Goal: Transaction & Acquisition: Purchase product/service

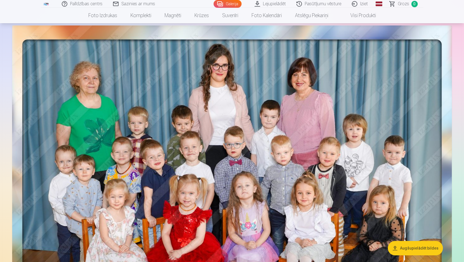
scroll to position [44, 0]
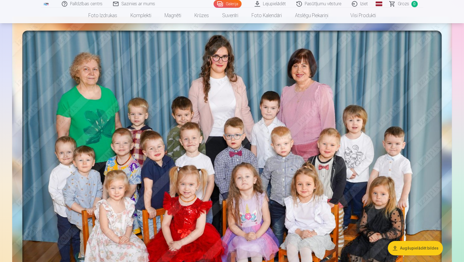
click at [266, 138] on img at bounding box center [231, 168] width 439 height 303
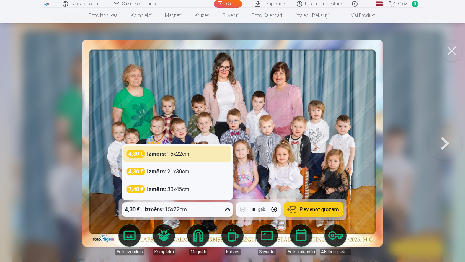
click at [223, 207] on div at bounding box center [228, 209] width 10 height 14
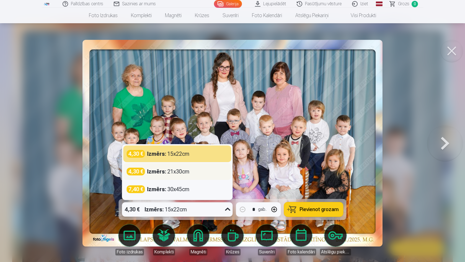
click at [208, 173] on div "4,30 € Izmērs : 21x30cm" at bounding box center [177, 172] width 101 height 8
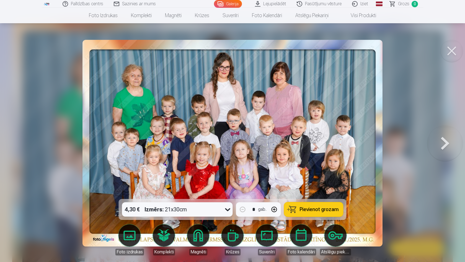
click at [305, 210] on span "Pievienot grozam" at bounding box center [319, 209] width 39 height 5
click at [444, 143] on button at bounding box center [444, 143] width 35 height 101
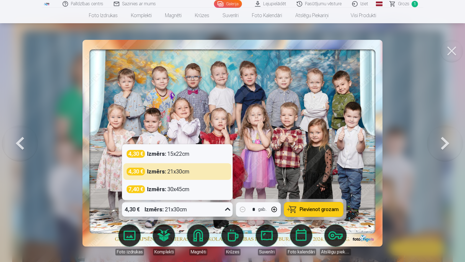
click at [174, 213] on div "Izmērs : 21x30cm" at bounding box center [166, 209] width 42 height 14
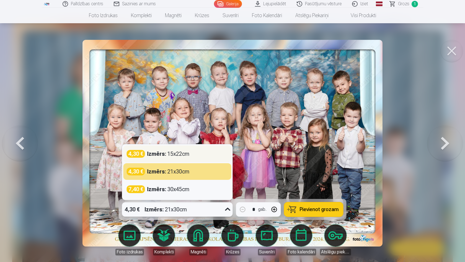
click at [190, 157] on div "4,30 € Izmērs : 15x22cm" at bounding box center [177, 154] width 101 height 8
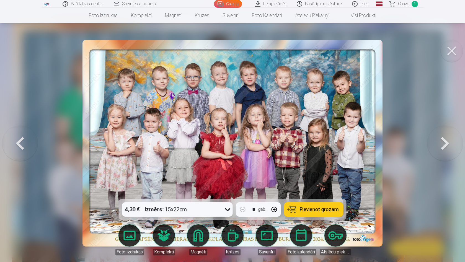
click at [306, 210] on span "Pievienot grozam" at bounding box center [319, 209] width 39 height 5
click at [442, 141] on button at bounding box center [444, 143] width 35 height 101
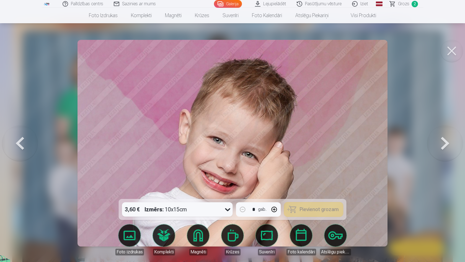
click at [442, 141] on button at bounding box center [444, 143] width 35 height 101
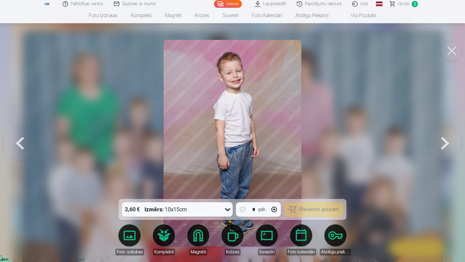
click at [442, 141] on button at bounding box center [444, 143] width 35 height 101
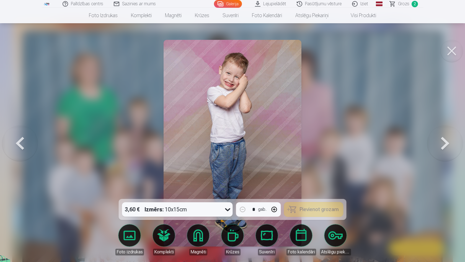
click at [442, 141] on button at bounding box center [444, 143] width 35 height 101
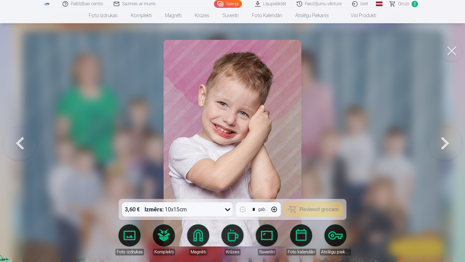
click at [442, 141] on button at bounding box center [444, 143] width 35 height 101
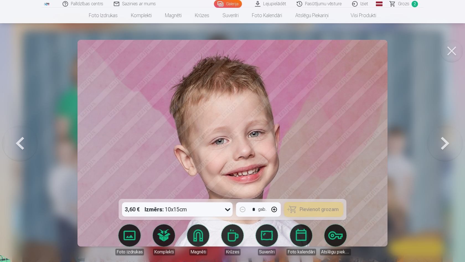
click at [442, 141] on button at bounding box center [444, 143] width 35 height 101
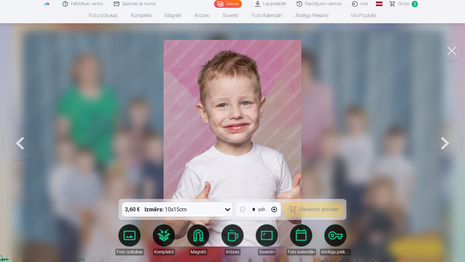
click at [442, 141] on button at bounding box center [444, 143] width 35 height 101
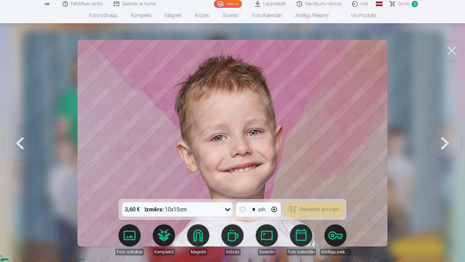
click at [442, 141] on button at bounding box center [444, 143] width 35 height 101
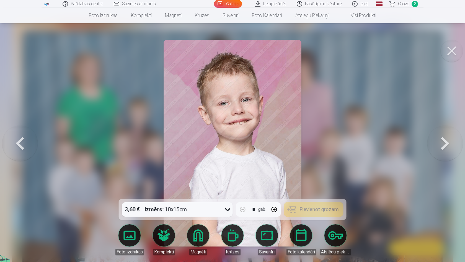
click at [442, 141] on button at bounding box center [444, 143] width 35 height 101
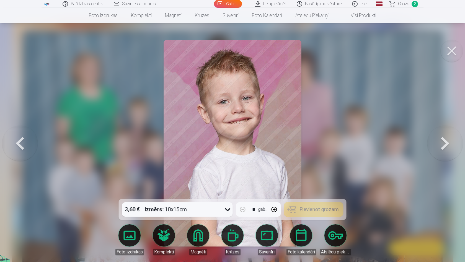
click at [443, 142] on button at bounding box center [444, 143] width 35 height 101
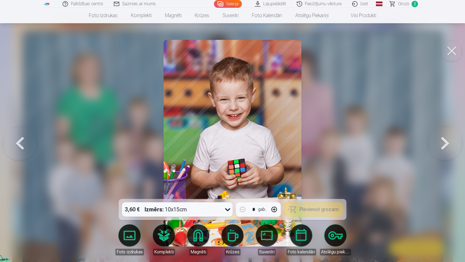
click at [443, 143] on button at bounding box center [444, 143] width 35 height 101
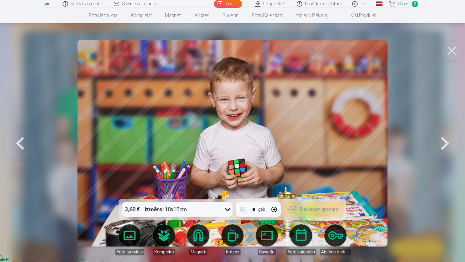
click at [443, 143] on button at bounding box center [444, 143] width 35 height 101
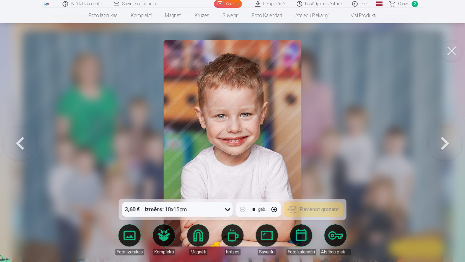
click at [440, 141] on button at bounding box center [444, 143] width 35 height 101
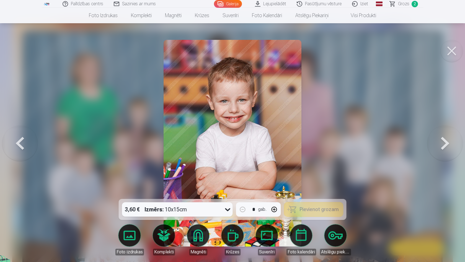
click at [440, 141] on button at bounding box center [444, 143] width 35 height 101
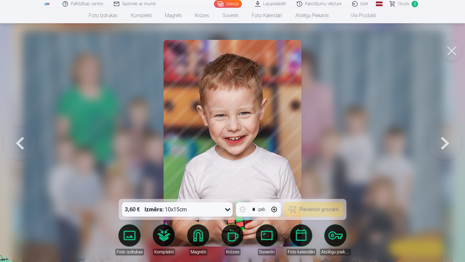
click at [440, 141] on button at bounding box center [444, 143] width 35 height 101
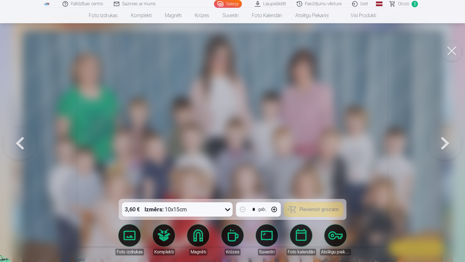
click at [440, 141] on button at bounding box center [444, 143] width 35 height 101
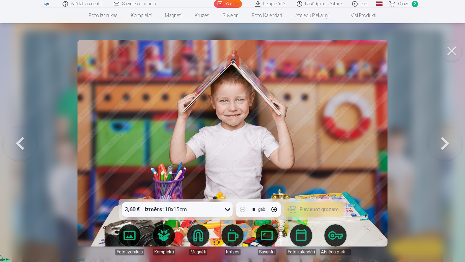
click at [440, 141] on button at bounding box center [444, 143] width 35 height 101
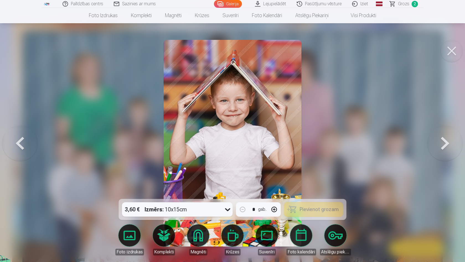
click at [440, 141] on button at bounding box center [444, 143] width 35 height 101
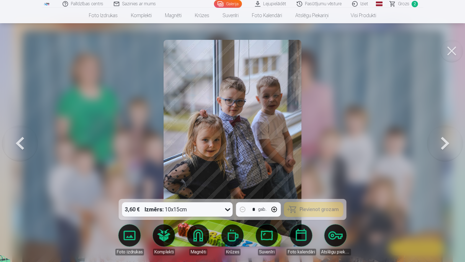
click at [440, 141] on button at bounding box center [444, 143] width 35 height 101
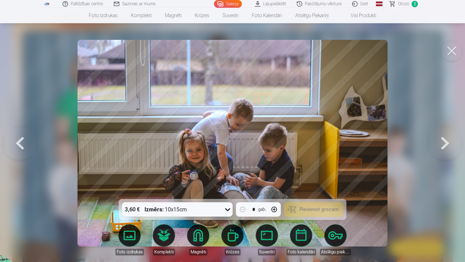
click at [440, 141] on button at bounding box center [444, 143] width 35 height 101
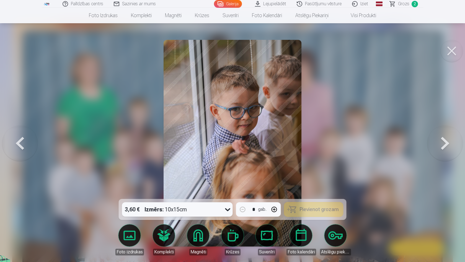
click at [440, 141] on button at bounding box center [444, 143] width 35 height 101
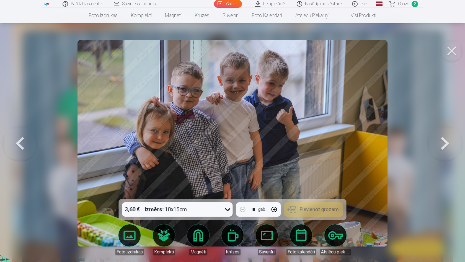
click at [440, 141] on button at bounding box center [444, 143] width 35 height 101
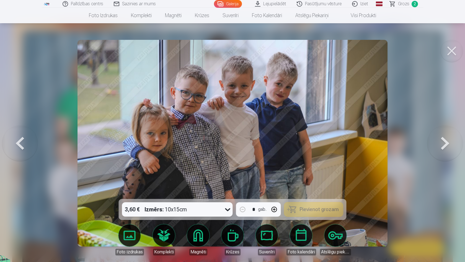
click at [440, 141] on button at bounding box center [444, 143] width 35 height 101
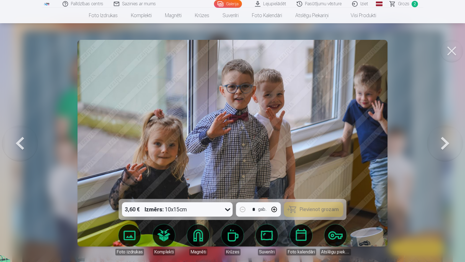
click at [440, 141] on button at bounding box center [444, 143] width 35 height 101
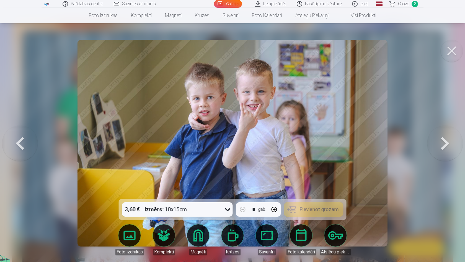
click at [440, 141] on button at bounding box center [444, 143] width 35 height 101
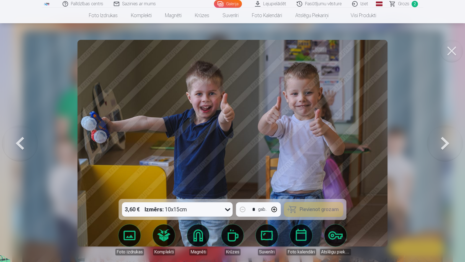
click at [440, 141] on button at bounding box center [444, 143] width 35 height 101
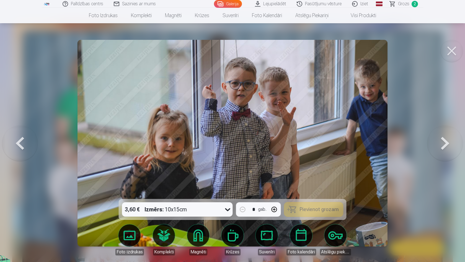
click at [440, 141] on button at bounding box center [444, 143] width 35 height 101
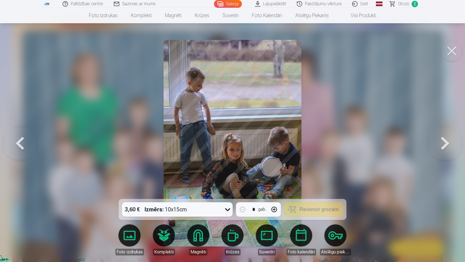
click at [440, 141] on button at bounding box center [444, 143] width 35 height 101
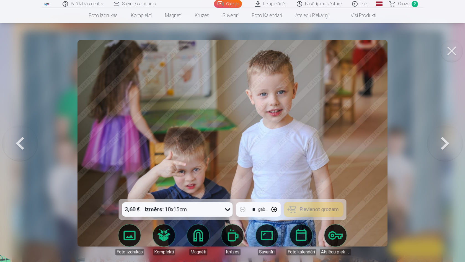
click at [440, 141] on button at bounding box center [444, 143] width 35 height 101
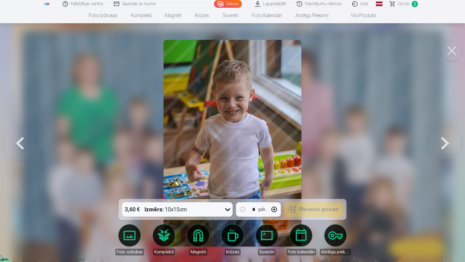
click at [21, 144] on button at bounding box center [19, 143] width 35 height 101
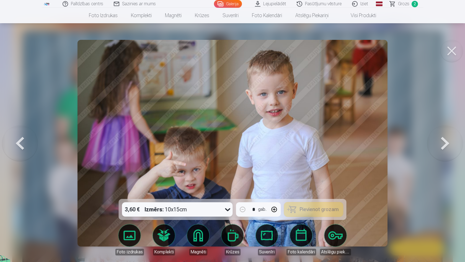
click at [446, 141] on button at bounding box center [444, 143] width 35 height 101
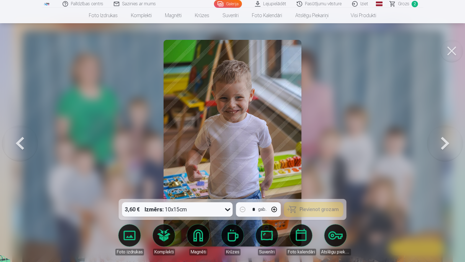
click at [446, 141] on button at bounding box center [444, 143] width 35 height 101
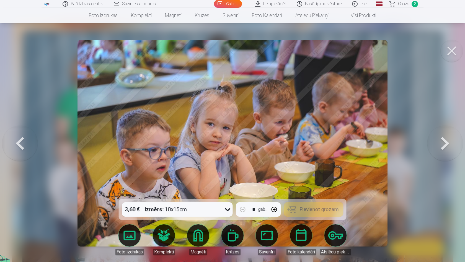
click at [446, 142] on button at bounding box center [444, 143] width 35 height 101
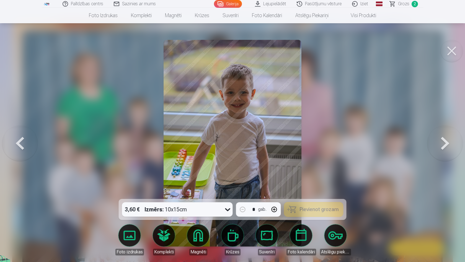
click at [446, 142] on button at bounding box center [444, 143] width 35 height 101
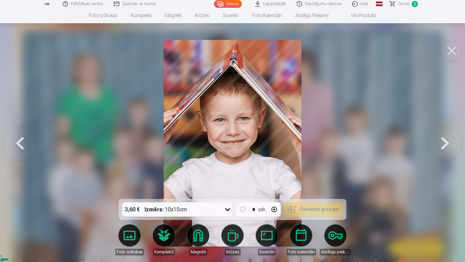
click at [446, 142] on button at bounding box center [444, 143] width 35 height 101
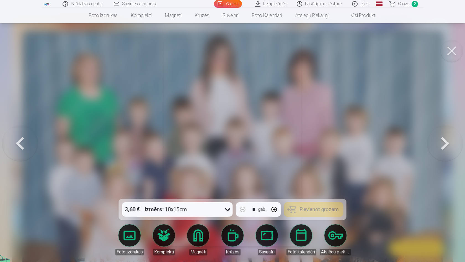
click at [446, 142] on button at bounding box center [444, 143] width 35 height 101
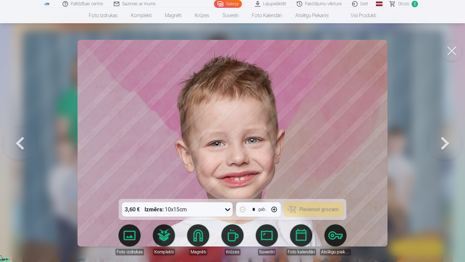
click at [23, 147] on button at bounding box center [19, 143] width 35 height 101
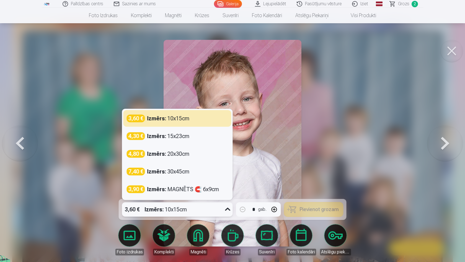
click at [177, 212] on div "Izmērs : 10x15cm" at bounding box center [166, 209] width 42 height 14
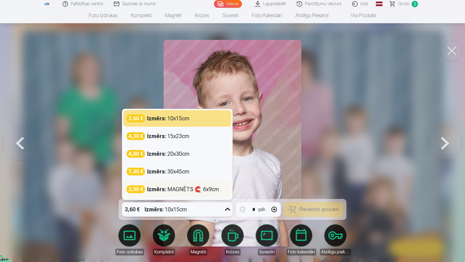
click at [187, 186] on div "Izmērs : MAGNĒTS 🧲 6x9cm" at bounding box center [183, 190] width 72 height 8
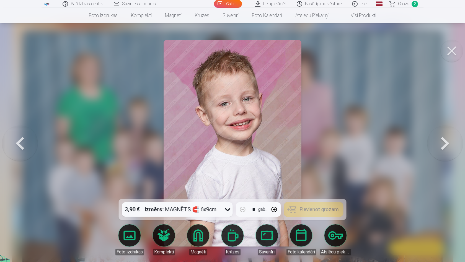
click at [281, 207] on button "button" at bounding box center [274, 209] width 13 height 13
click at [243, 208] on button "button" at bounding box center [242, 209] width 13 height 13
type input "*"
click at [454, 50] on button at bounding box center [452, 51] width 22 height 22
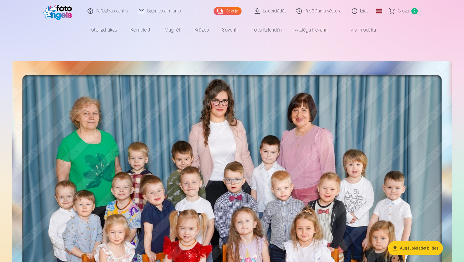
click at [403, 13] on span "Grozs" at bounding box center [403, 11] width 11 height 7
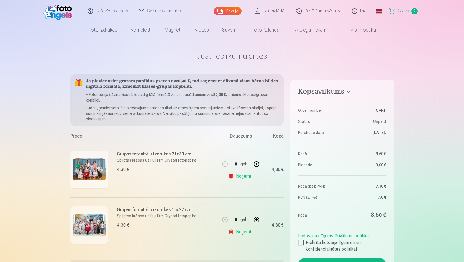
click at [236, 10] on link "Galerija" at bounding box center [227, 11] width 28 height 8
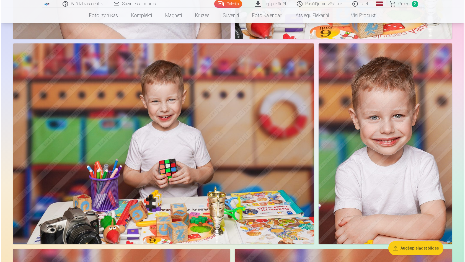
scroll to position [1908, 0]
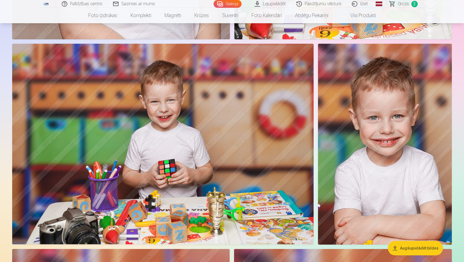
click at [381, 122] on img at bounding box center [385, 144] width 134 height 201
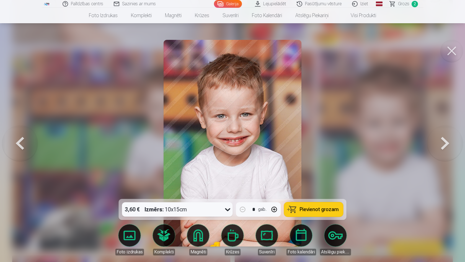
click at [229, 209] on icon at bounding box center [227, 209] width 9 height 9
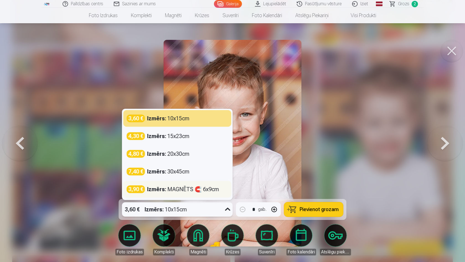
click at [218, 192] on div "Izmērs : MAGNĒTS 🧲 6x9cm" at bounding box center [183, 190] width 72 height 8
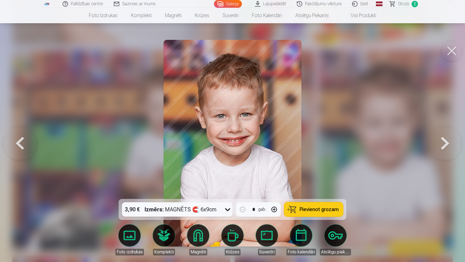
click at [326, 212] on span "Pievienot grozam" at bounding box center [319, 209] width 39 height 5
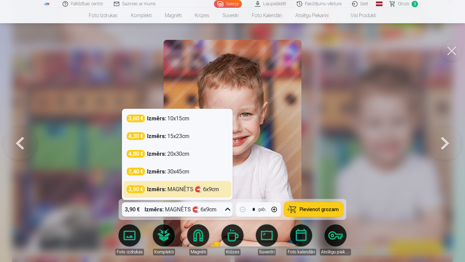
click at [204, 212] on div "Izmērs : MAGNĒTS 🧲 6x9cm" at bounding box center [181, 209] width 72 height 14
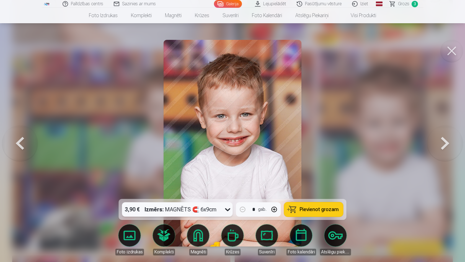
click at [204, 212] on div "Izmērs : MAGNĒTS 🧲 6x9cm" at bounding box center [181, 209] width 72 height 14
click at [449, 51] on button at bounding box center [452, 51] width 22 height 22
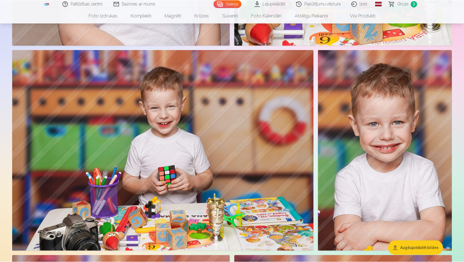
scroll to position [1947, 0]
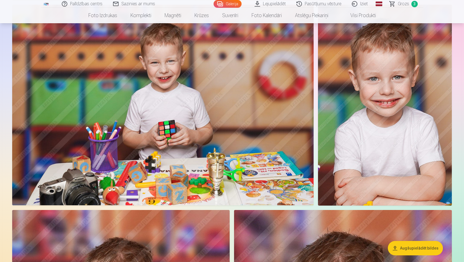
click at [409, 4] on span "Grozs" at bounding box center [403, 4] width 11 height 7
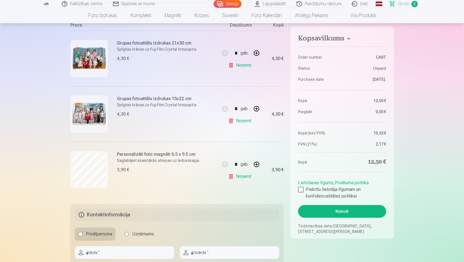
scroll to position [111, 0]
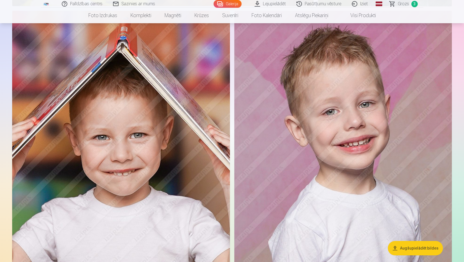
scroll to position [5197, 0]
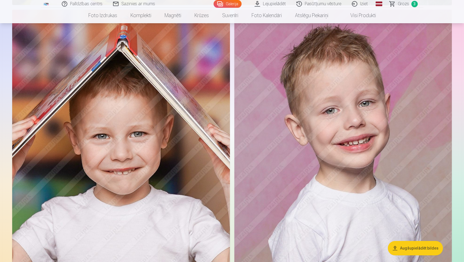
click at [353, 101] on img at bounding box center [342, 173] width 217 height 326
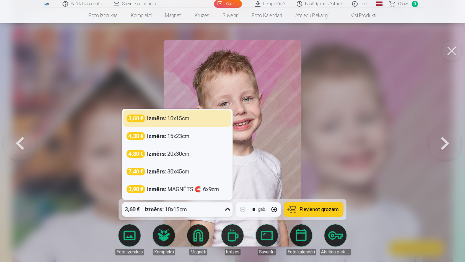
click at [192, 206] on div "3,60 € Izmērs : 10x15cm" at bounding box center [172, 209] width 100 height 14
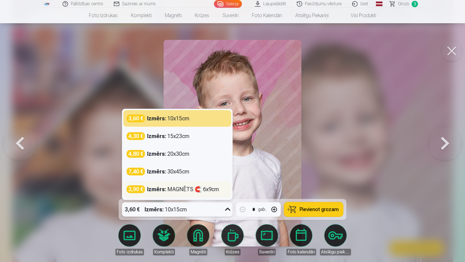
click at [197, 191] on div "Izmērs : MAGNĒTS 🧲 6x9cm" at bounding box center [183, 190] width 72 height 8
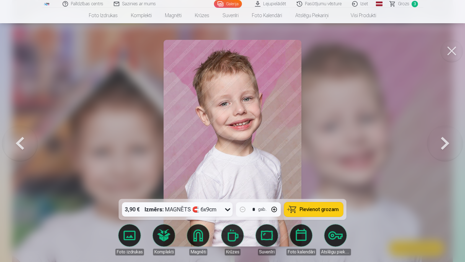
click at [300, 210] on button "Pievienot grozam" at bounding box center [313, 209] width 59 height 14
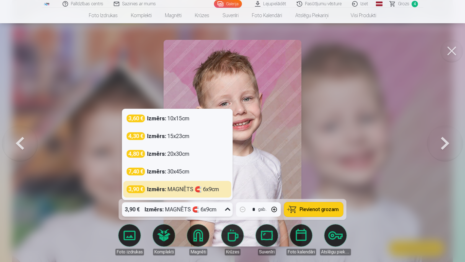
click at [221, 213] on div "3,90 € Izmērs : MAGNĒTS 🧲 6x9cm" at bounding box center [172, 209] width 100 height 14
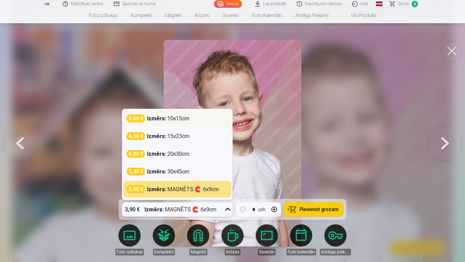
click at [205, 115] on div "3,60 € Izmērs : 10x15cm" at bounding box center [177, 119] width 101 height 8
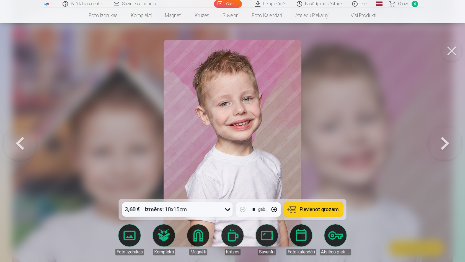
click at [323, 211] on span "Pievienot grozam" at bounding box center [319, 209] width 39 height 5
click at [448, 57] on button at bounding box center [452, 51] width 22 height 22
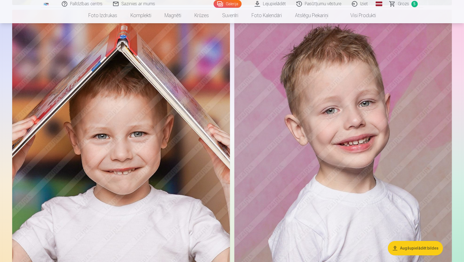
click at [405, 4] on span "Grozs" at bounding box center [403, 4] width 11 height 7
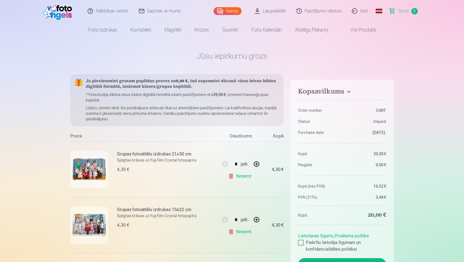
click at [224, 9] on link "Galerija" at bounding box center [227, 11] width 28 height 8
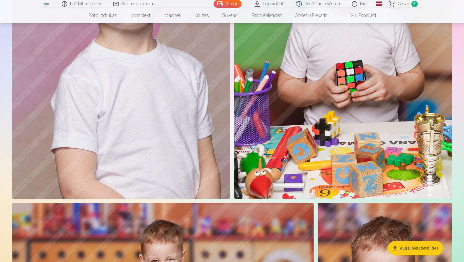
scroll to position [1748, 0]
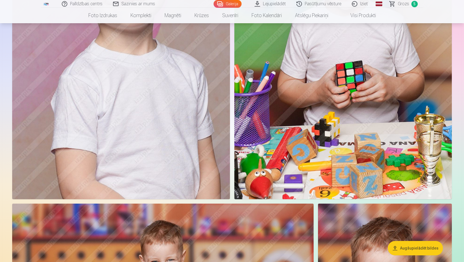
click at [312, 118] on img at bounding box center [342, 36] width 217 height 326
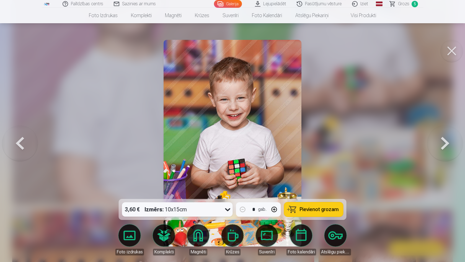
click at [449, 56] on button at bounding box center [452, 51] width 22 height 22
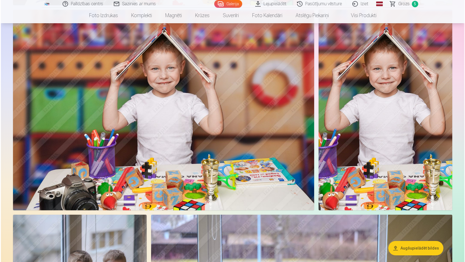
scroll to position [2775, 0]
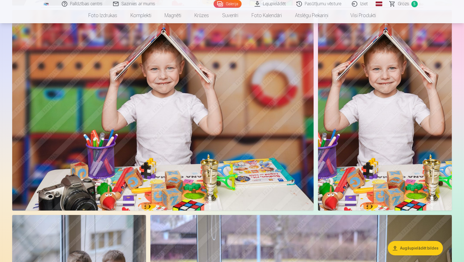
click at [378, 114] on img at bounding box center [385, 110] width 134 height 201
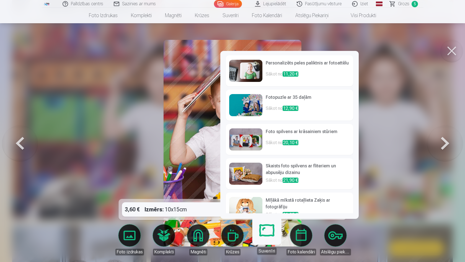
click at [302, 104] on h6 "Fotopuzle ar 35 daļām" at bounding box center [308, 99] width 84 height 11
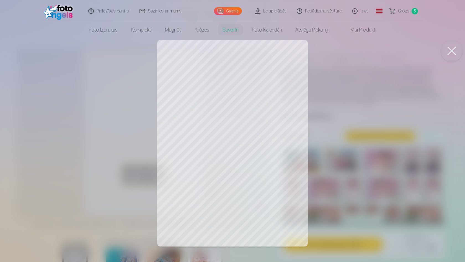
click at [446, 51] on button at bounding box center [452, 51] width 22 height 22
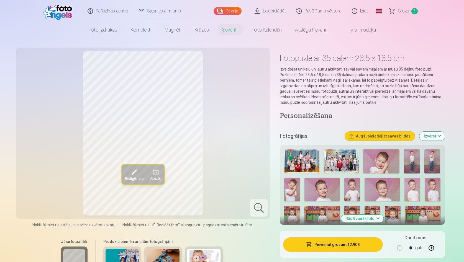
click at [338, 248] on button "Pievienot grozam : 12,90 €" at bounding box center [332, 245] width 99 height 14
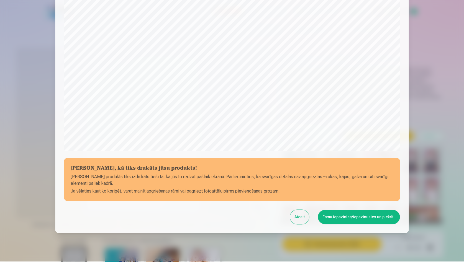
scroll to position [136, 0]
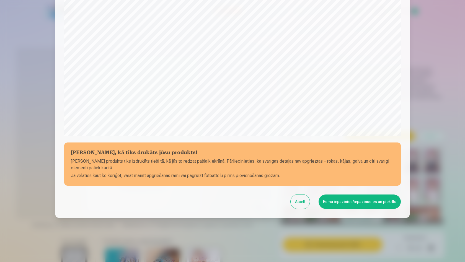
click at [373, 201] on button "Esmu iepazinies/iepazinusies un piekrītu" at bounding box center [360, 202] width 82 height 14
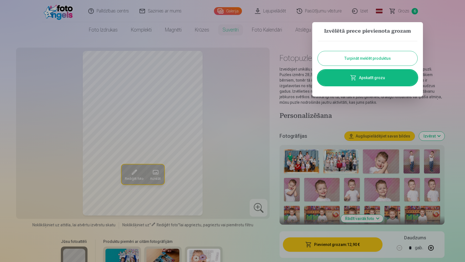
click at [389, 75] on link "Apskatīt grozu" at bounding box center [368, 78] width 100 height 16
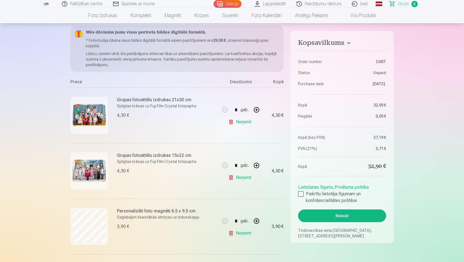
scroll to position [50, 0]
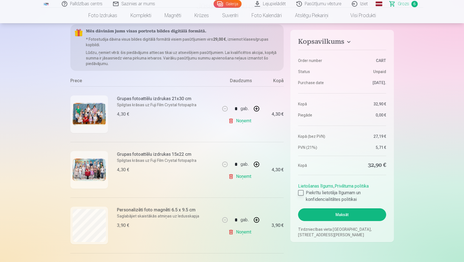
click at [301, 192] on div at bounding box center [301, 193] width 6 height 6
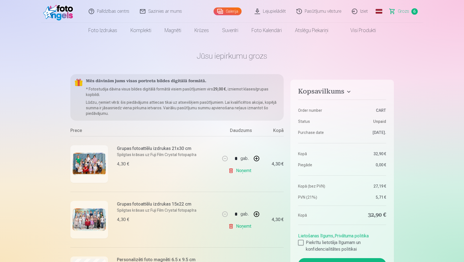
scroll to position [0, 0]
click at [226, 12] on link "Galerija" at bounding box center [227, 11] width 28 height 8
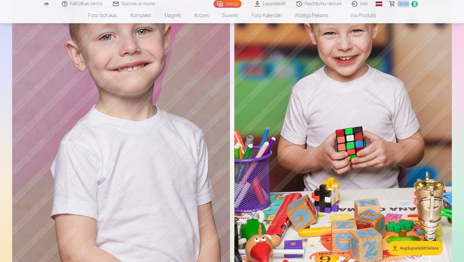
scroll to position [1540, 0]
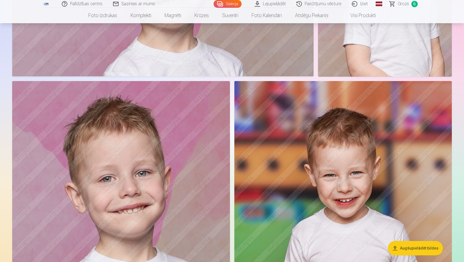
click at [300, 231] on img at bounding box center [342, 244] width 217 height 326
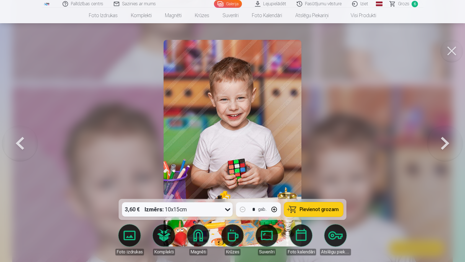
click at [430, 88] on div at bounding box center [232, 131] width 465 height 262
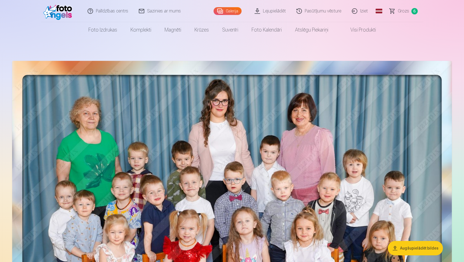
click at [400, 12] on span "Grozs" at bounding box center [403, 11] width 11 height 7
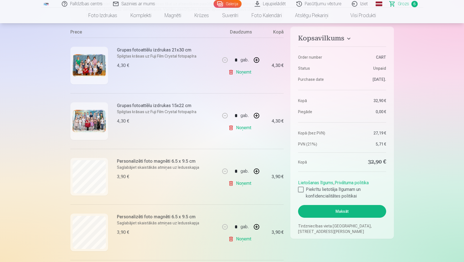
scroll to position [93, 0]
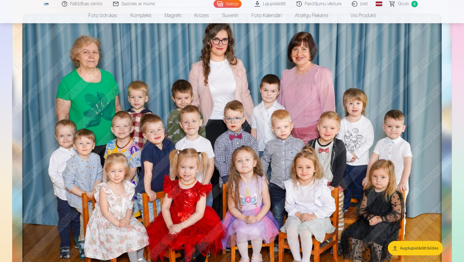
scroll to position [53, 0]
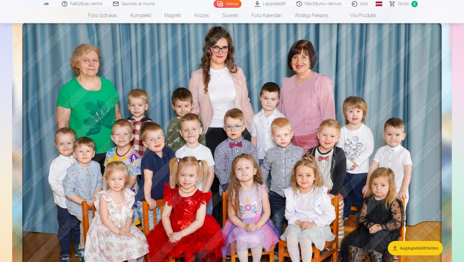
click at [406, 7] on span "Grozs" at bounding box center [403, 4] width 11 height 7
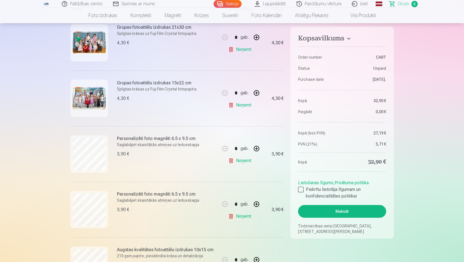
scroll to position [123, 0]
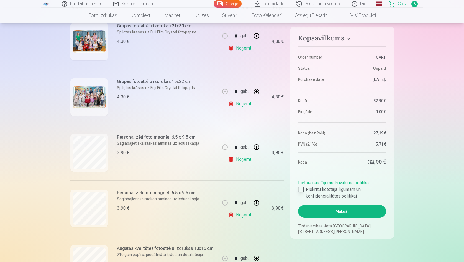
click at [300, 189] on div at bounding box center [301, 190] width 6 height 6
click at [318, 210] on button "Maksāt" at bounding box center [342, 211] width 88 height 13
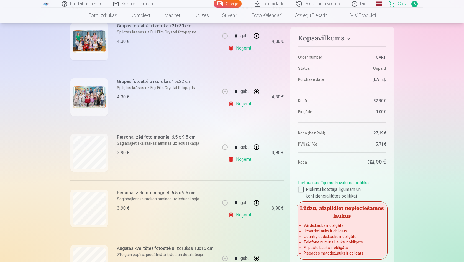
scroll to position [395, 0]
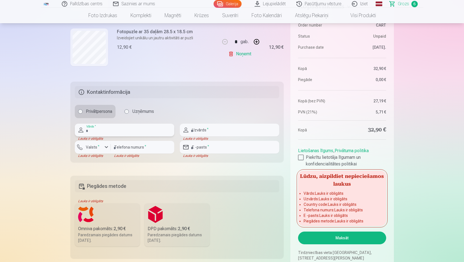
click at [115, 130] on input "text" at bounding box center [124, 130] width 99 height 13
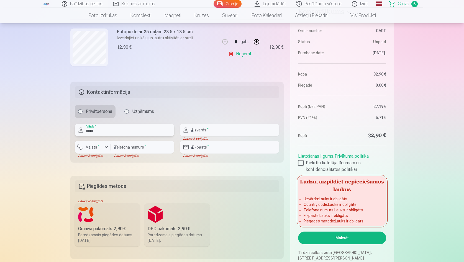
type input "*****"
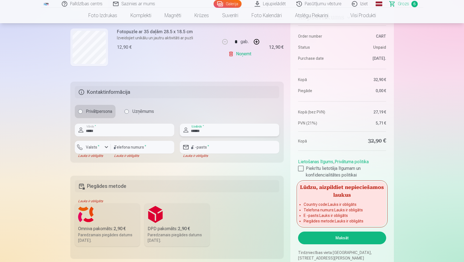
type input "******"
click at [103, 149] on div "button" at bounding box center [106, 147] width 7 height 7
click at [102, 158] on li "+371 Latvija" at bounding box center [98, 160] width 39 height 11
click at [124, 148] on input "number" at bounding box center [142, 147] width 63 height 13
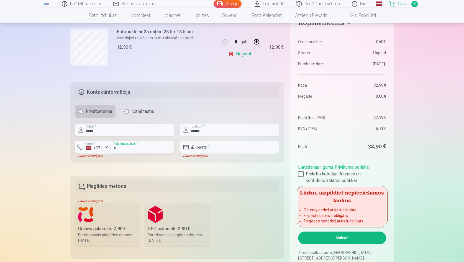
type input "********"
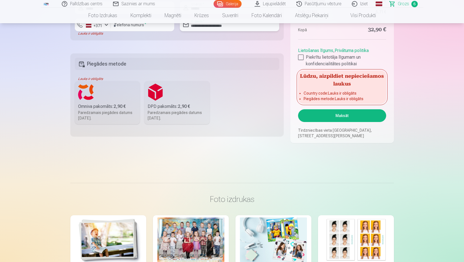
scroll to position [520, 0]
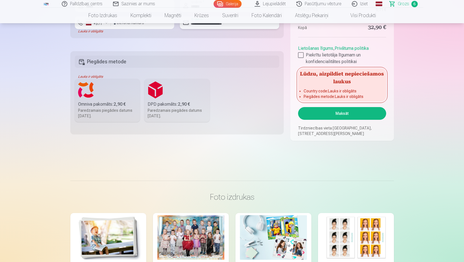
type input "**********"
click at [114, 85] on label "Omniva pakomāts : 2,90 € Paredzamais piegādes datums 13.09.2025." at bounding box center [107, 100] width 65 height 43
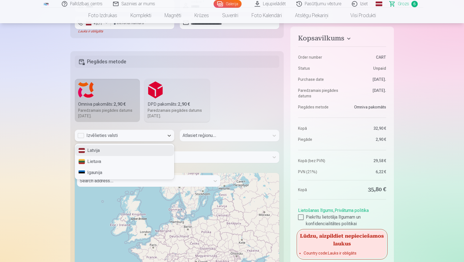
click at [80, 137] on div "Izvēlieties valsti" at bounding box center [120, 135] width 84 height 7
click at [92, 150] on div "Latvija" at bounding box center [124, 150] width 99 height 11
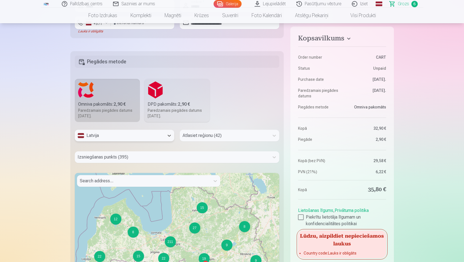
click at [194, 135] on div "Atlasiet reģionu (42)" at bounding box center [224, 135] width 84 height 7
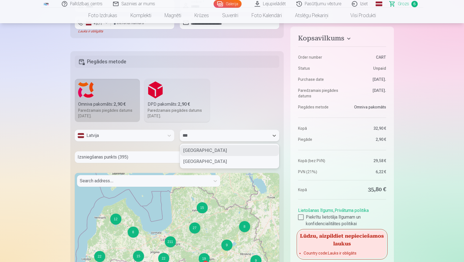
type input "****"
click at [211, 149] on div "Valmieras novads" at bounding box center [229, 150] width 99 height 11
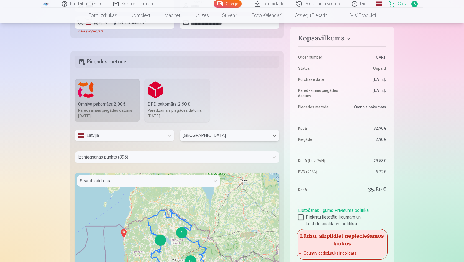
click at [156, 158] on div at bounding box center [172, 157] width 189 height 8
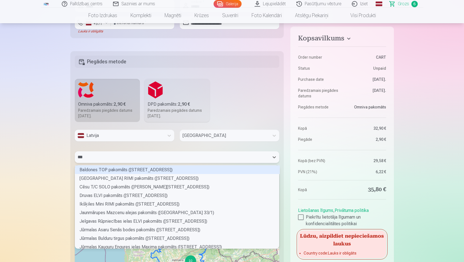
scroll to position [7, 202]
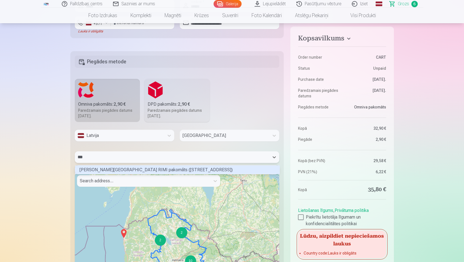
type input "****"
click at [174, 169] on div "Valmieras Rubenes ielas RIMI pakomāts (Rubenes iela 51)" at bounding box center [177, 170] width 205 height 9
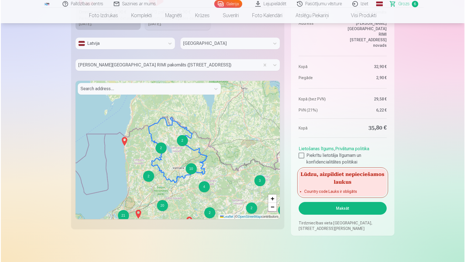
scroll to position [611, 0]
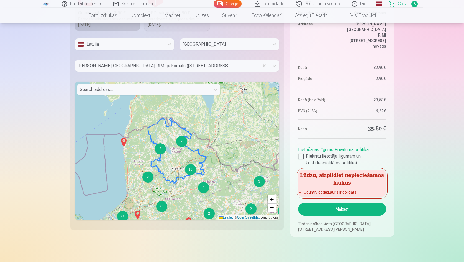
click at [320, 209] on button "Maksāt" at bounding box center [342, 209] width 88 height 13
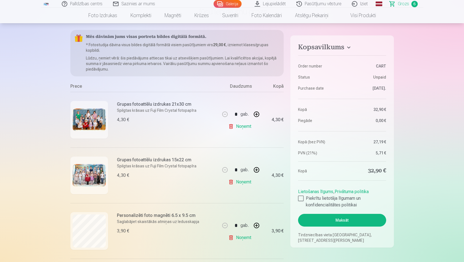
scroll to position [44, 0]
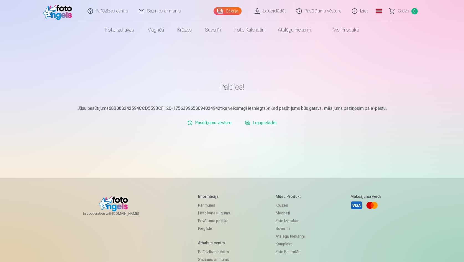
click at [272, 10] on link "Lejupielādēt" at bounding box center [270, 11] width 42 height 22
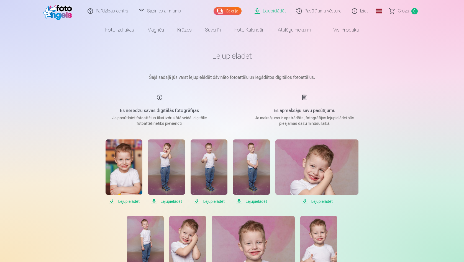
click at [131, 200] on span "Lejupielādēt" at bounding box center [123, 201] width 37 height 7
click at [170, 200] on span "Lejupielādēt" at bounding box center [166, 201] width 37 height 7
click at [218, 201] on span "Lejupielādēt" at bounding box center [208, 201] width 37 height 7
click at [254, 200] on span "Lejupielādēt" at bounding box center [251, 201] width 37 height 7
click at [319, 201] on span "Lejupielādēt" at bounding box center [316, 201] width 83 height 7
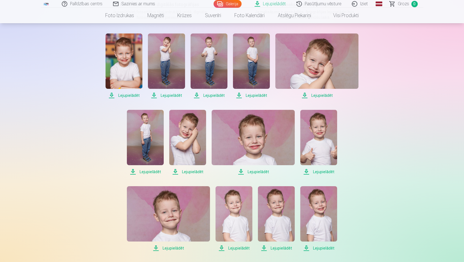
scroll to position [107, 0]
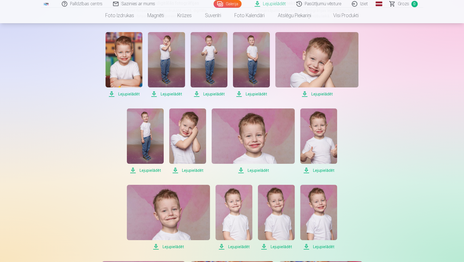
click at [155, 171] on span "Lejupielādēt" at bounding box center [145, 170] width 37 height 7
click at [192, 169] on span "Lejupielādēt" at bounding box center [187, 170] width 37 height 7
click at [254, 171] on span "Lejupielādēt" at bounding box center [253, 170] width 83 height 7
click at [326, 171] on span "Lejupielādēt" at bounding box center [318, 170] width 37 height 7
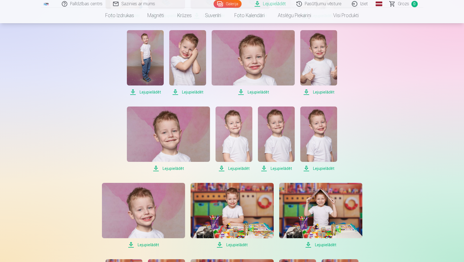
scroll to position [186, 0]
click at [172, 168] on span "Lejupielādēt" at bounding box center [168, 168] width 83 height 7
click at [242, 168] on span "Lejupielādēt" at bounding box center [233, 168] width 37 height 7
click at [288, 169] on span "Lejupielādēt" at bounding box center [276, 168] width 37 height 7
click at [323, 168] on span "Lejupielādēt" at bounding box center [318, 168] width 37 height 7
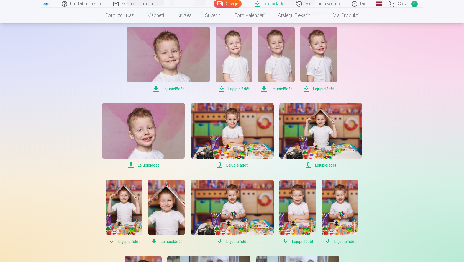
scroll to position [266, 0]
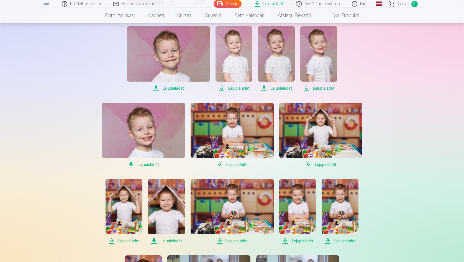
click at [150, 164] on span "Lejupielādēt" at bounding box center [143, 164] width 83 height 7
click at [241, 166] on span "Lejupielādēt" at bounding box center [231, 164] width 83 height 7
click at [330, 165] on span "Lejupielādēt" at bounding box center [320, 164] width 83 height 7
click at [132, 241] on span "Lejupielādēt" at bounding box center [123, 241] width 37 height 7
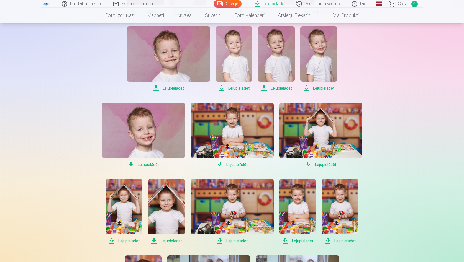
click at [174, 240] on span "Lejupielādēt" at bounding box center [166, 241] width 37 height 7
click at [235, 239] on span "Lejupielādēt" at bounding box center [231, 241] width 83 height 7
click at [306, 241] on span "Lejupielādēt" at bounding box center [297, 241] width 37 height 7
click at [342, 242] on span "Lejupielādēt" at bounding box center [339, 241] width 37 height 7
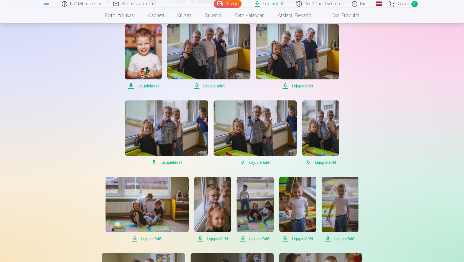
scroll to position [499, 0]
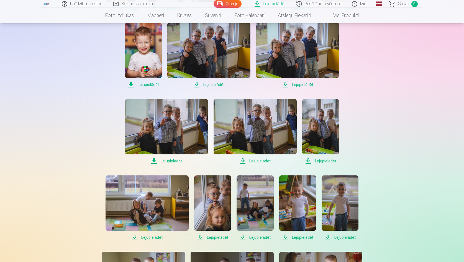
click at [150, 85] on span "Lejupielādēt" at bounding box center [143, 84] width 37 height 7
click at [212, 86] on span "Lejupielādēt" at bounding box center [208, 84] width 83 height 7
click at [303, 84] on span "Lejupielādēt" at bounding box center [297, 84] width 83 height 7
click at [173, 160] on span "Lejupielādēt" at bounding box center [166, 161] width 83 height 7
click at [257, 161] on span "Lejupielādēt" at bounding box center [254, 161] width 83 height 7
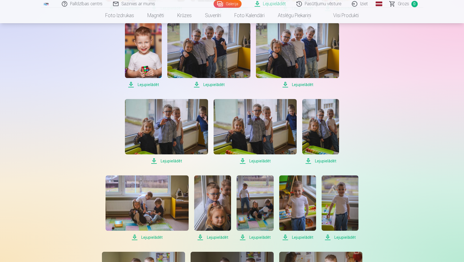
click at [328, 161] on span "Lejupielādēt" at bounding box center [320, 161] width 37 height 7
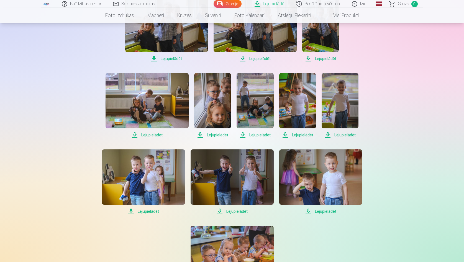
scroll to position [602, 0]
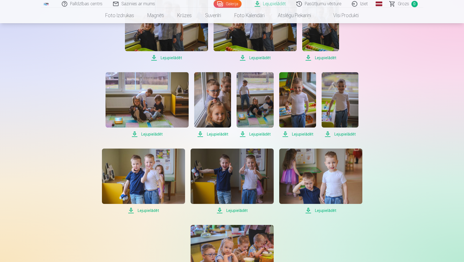
click at [158, 134] on span "Lejupielādēt" at bounding box center [146, 134] width 83 height 7
click at [304, 134] on span "Lejupielādēt" at bounding box center [297, 134] width 37 height 7
click at [305, 135] on span "Lejupielādēt" at bounding box center [297, 134] width 37 height 7
click at [348, 135] on span "Lejupielādēt" at bounding box center [339, 134] width 37 height 7
click at [348, 133] on span "Lejupielādēt" at bounding box center [339, 134] width 37 height 7
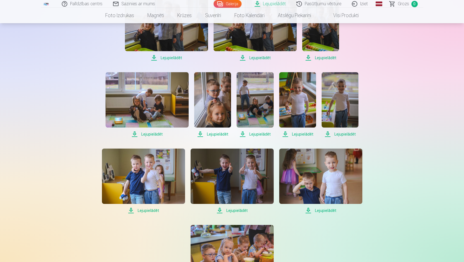
click at [154, 210] on span "Lejupielādēt" at bounding box center [143, 210] width 83 height 7
click at [239, 212] on span "Lejupielādēt" at bounding box center [231, 210] width 83 height 7
click at [332, 211] on span "Lejupielādēt" at bounding box center [320, 210] width 83 height 7
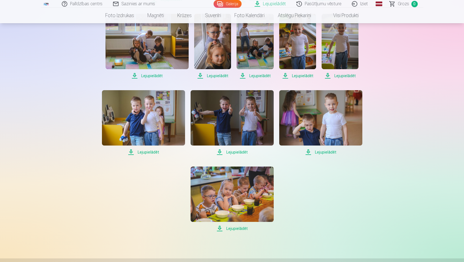
scroll to position [661, 0]
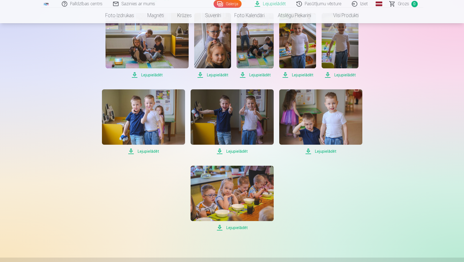
click at [240, 228] on span "Lejupielādēt" at bounding box center [231, 228] width 83 height 7
